Goal: Information Seeking & Learning: Learn about a topic

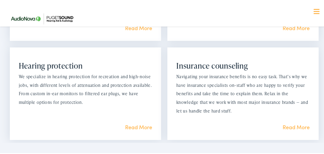
scroll to position [636, 0]
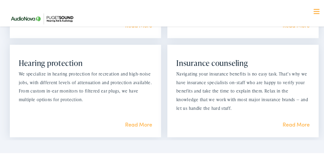
click at [135, 28] on link "Read More" at bounding box center [138, 23] width 27 height 7
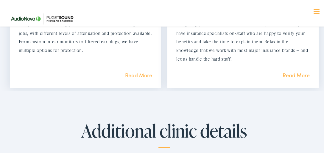
scroll to position [716, 0]
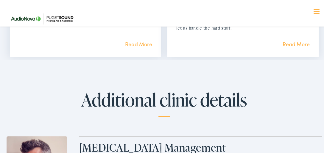
click at [293, 46] on link "Read More" at bounding box center [295, 42] width 27 height 7
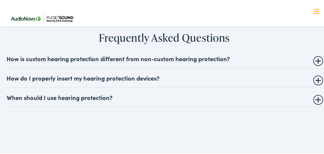
scroll to position [1562, 0]
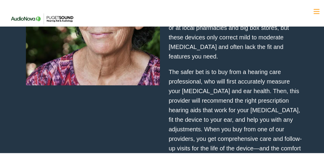
scroll to position [1745, 0]
